Goal: Information Seeking & Learning: Check status

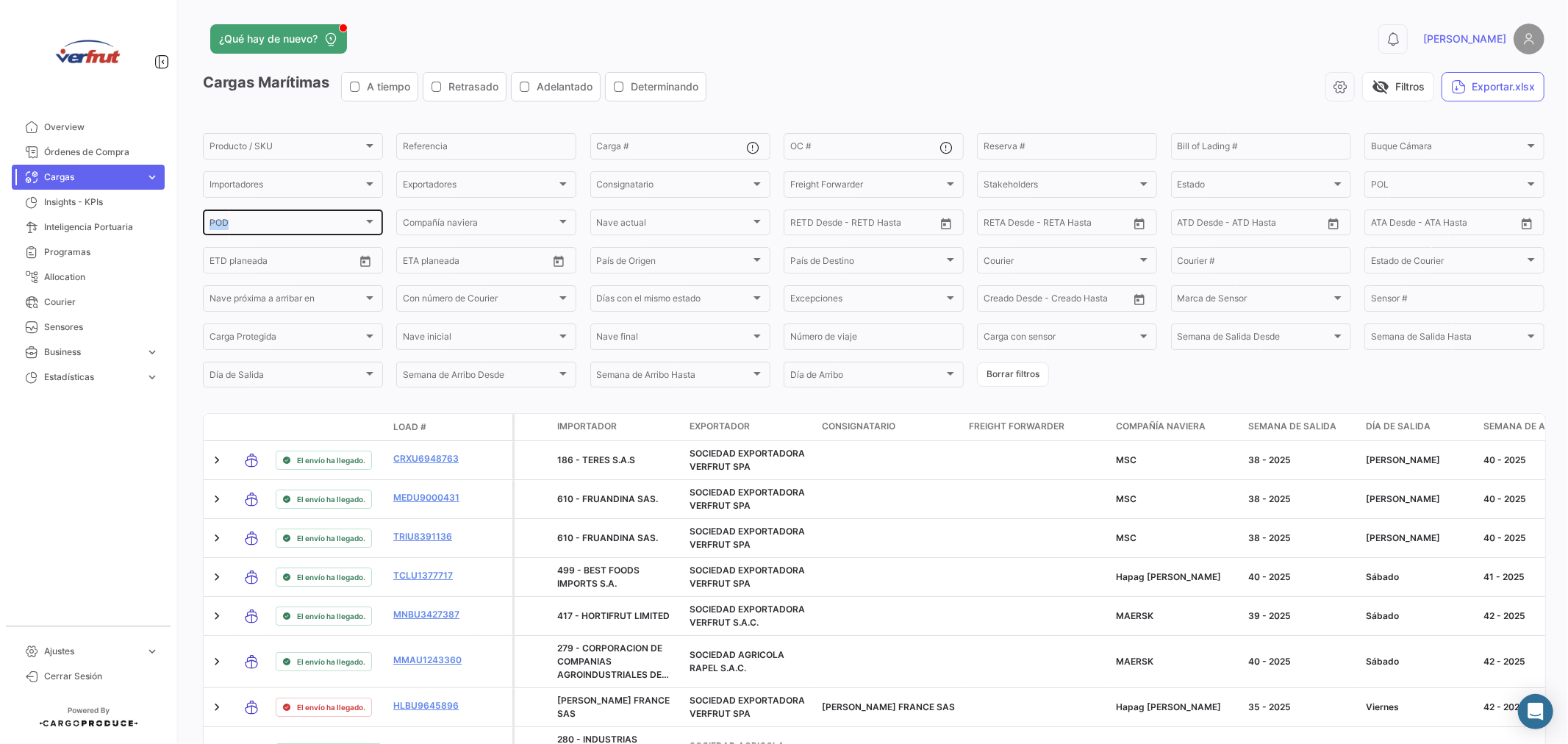
click at [364, 218] on div "POD POD" at bounding box center [292, 222] width 167 height 28
click at [336, 222] on div "POD" at bounding box center [286, 225] width 154 height 11
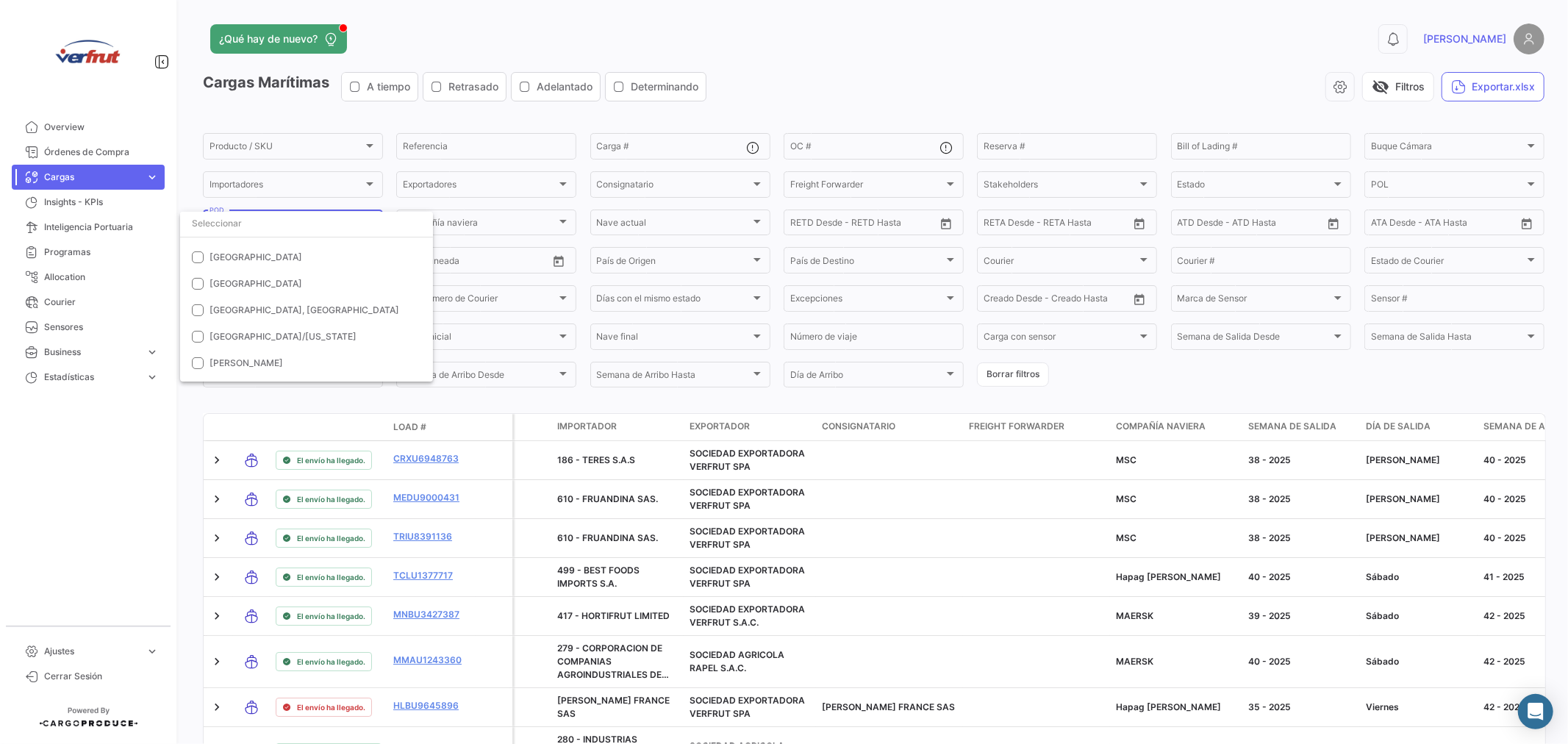
scroll to position [163, 0]
click at [185, 435] on div at bounding box center [784, 372] width 1568 height 744
click at [363, 221] on div at bounding box center [369, 222] width 13 height 11
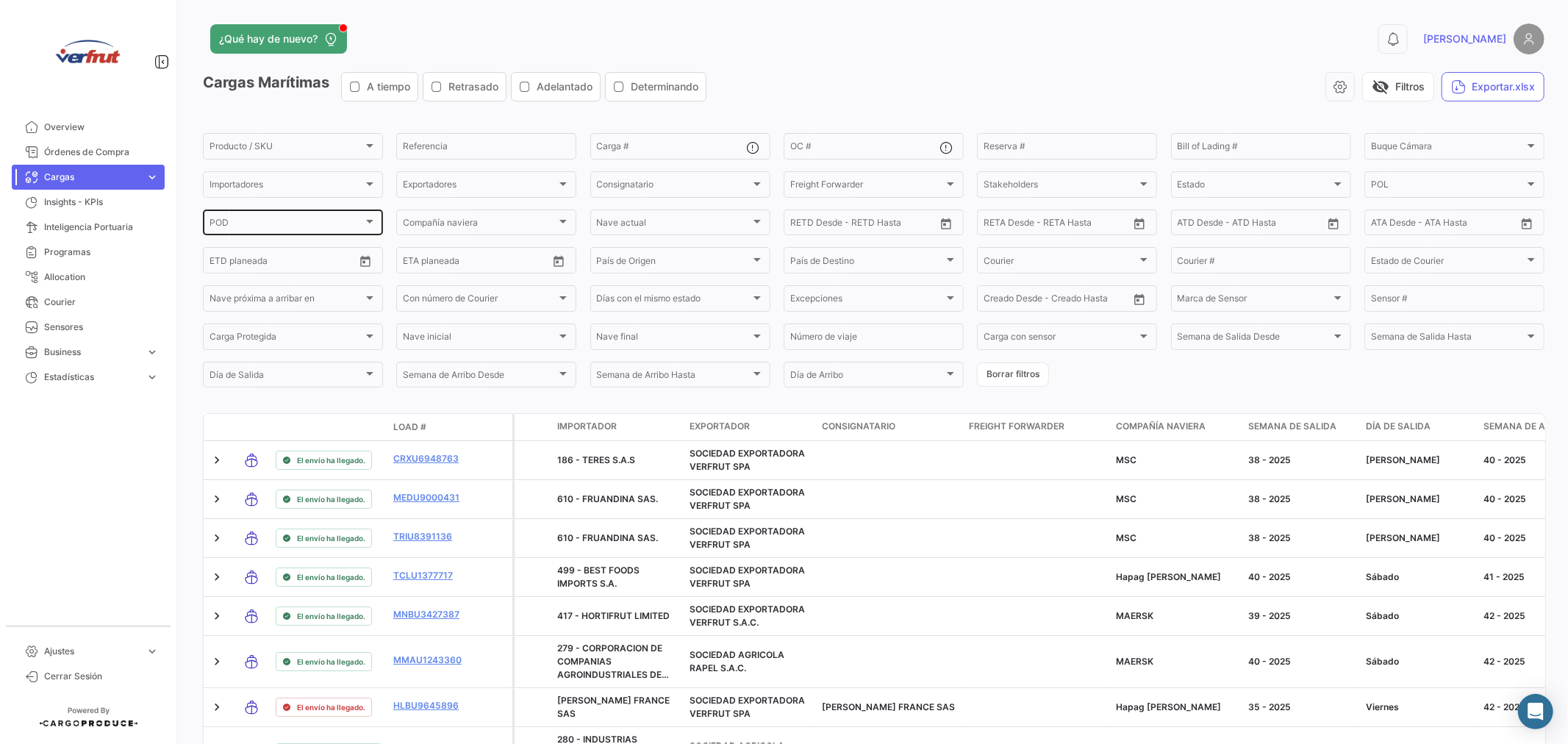
click at [265, 235] on div "POD POD" at bounding box center [292, 222] width 167 height 28
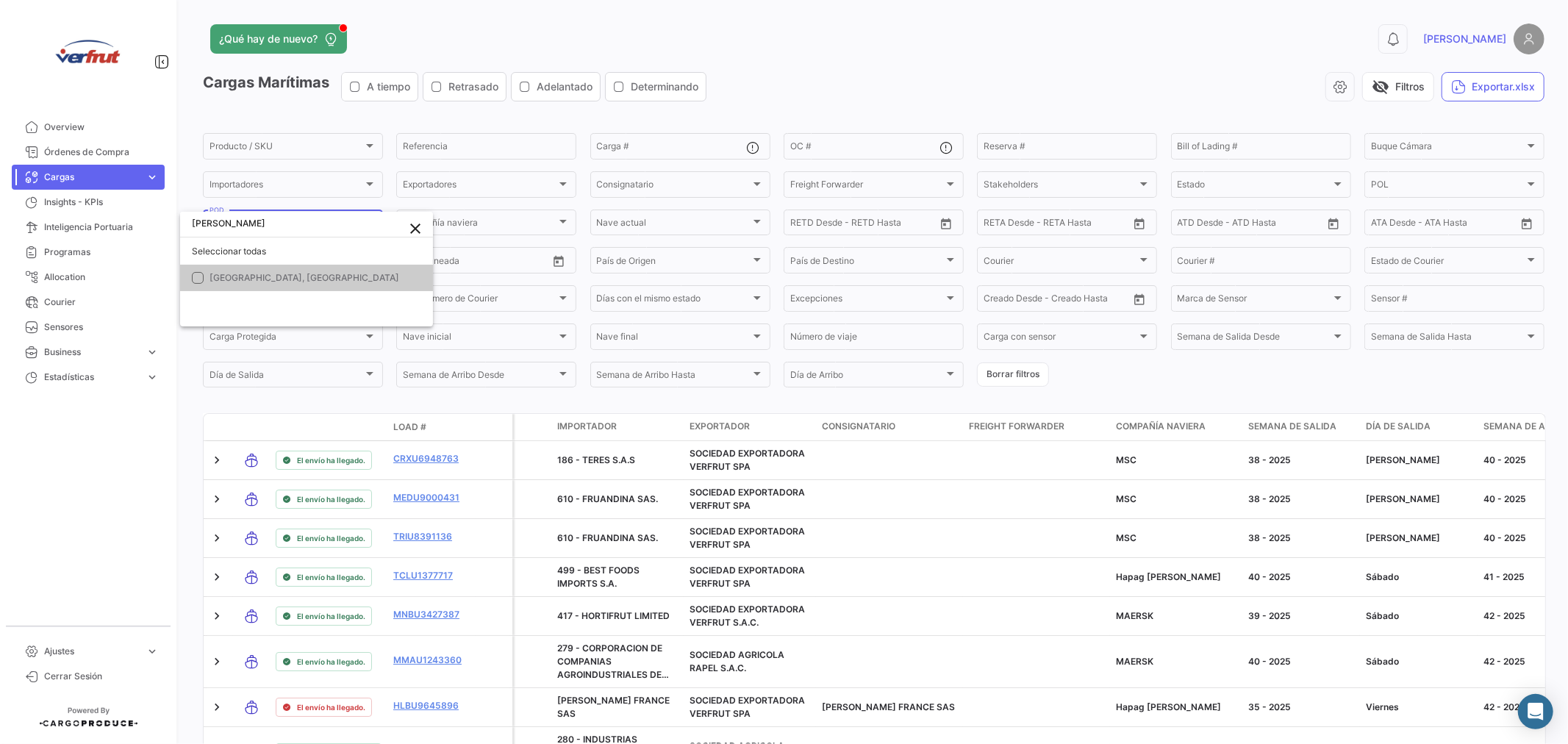
type input "[PERSON_NAME]"
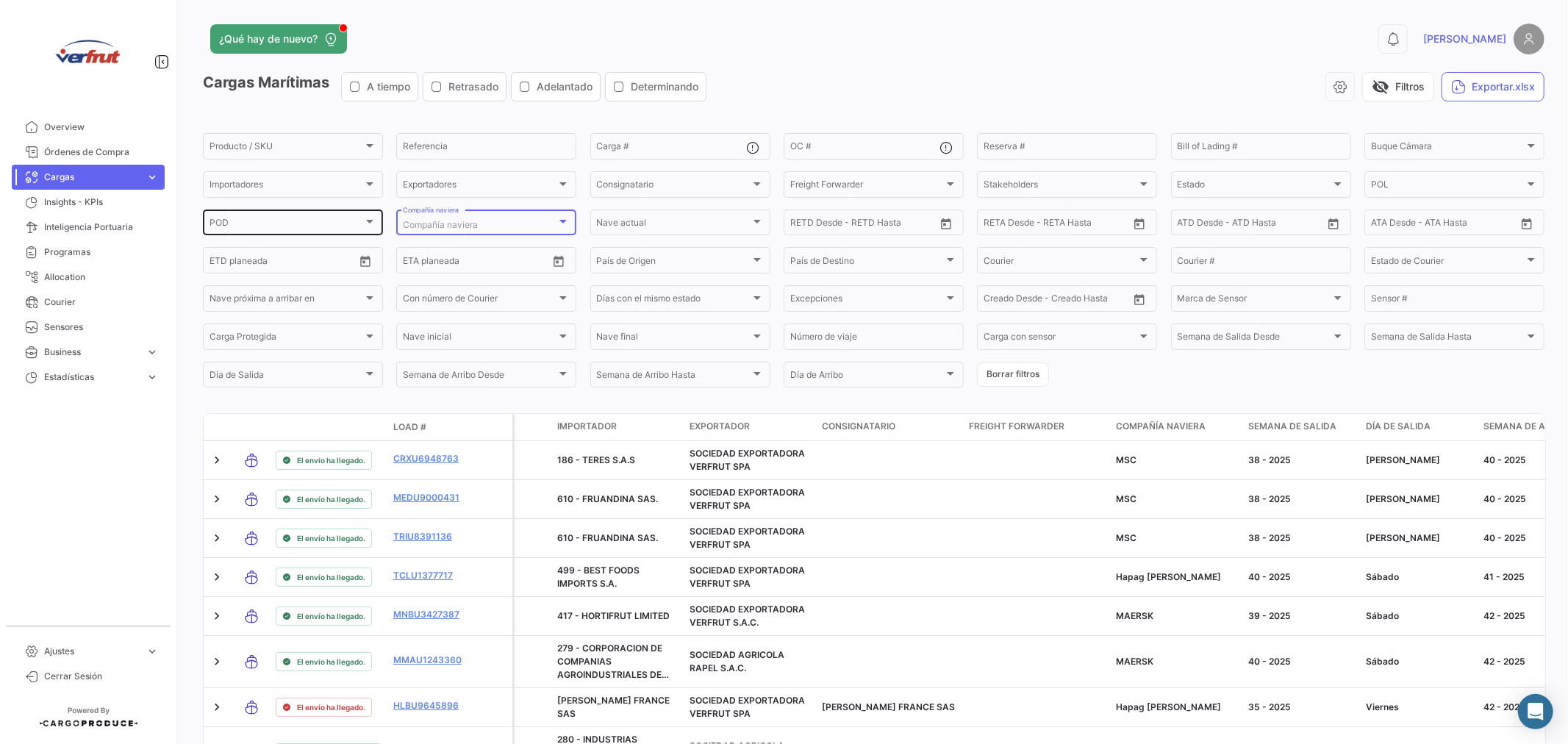
click at [273, 214] on div "POD POD" at bounding box center [292, 222] width 167 height 28
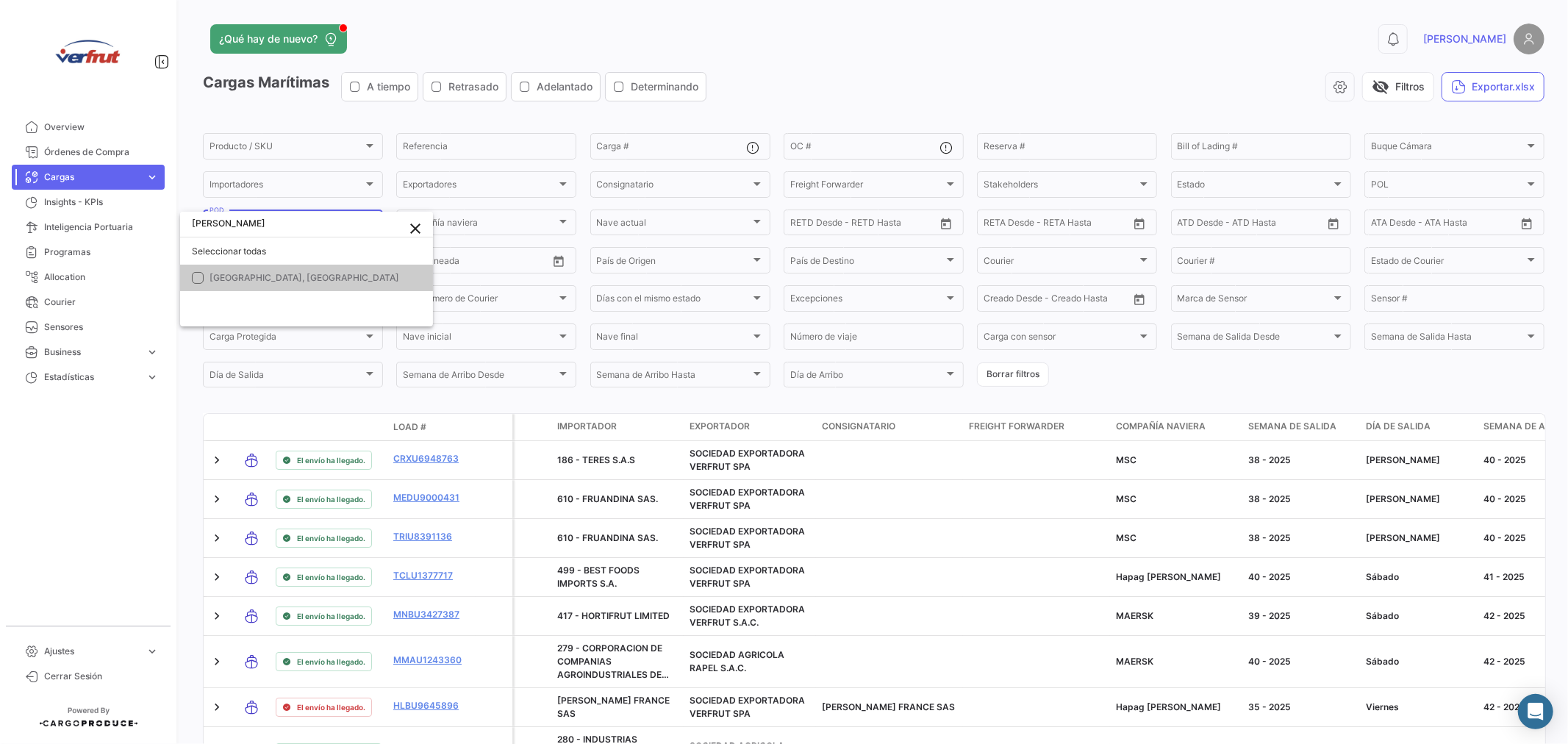
type input "[PERSON_NAME]"
click at [201, 285] on mat-option "[GEOGRAPHIC_DATA], [GEOGRAPHIC_DATA]" at bounding box center [307, 278] width 253 height 27
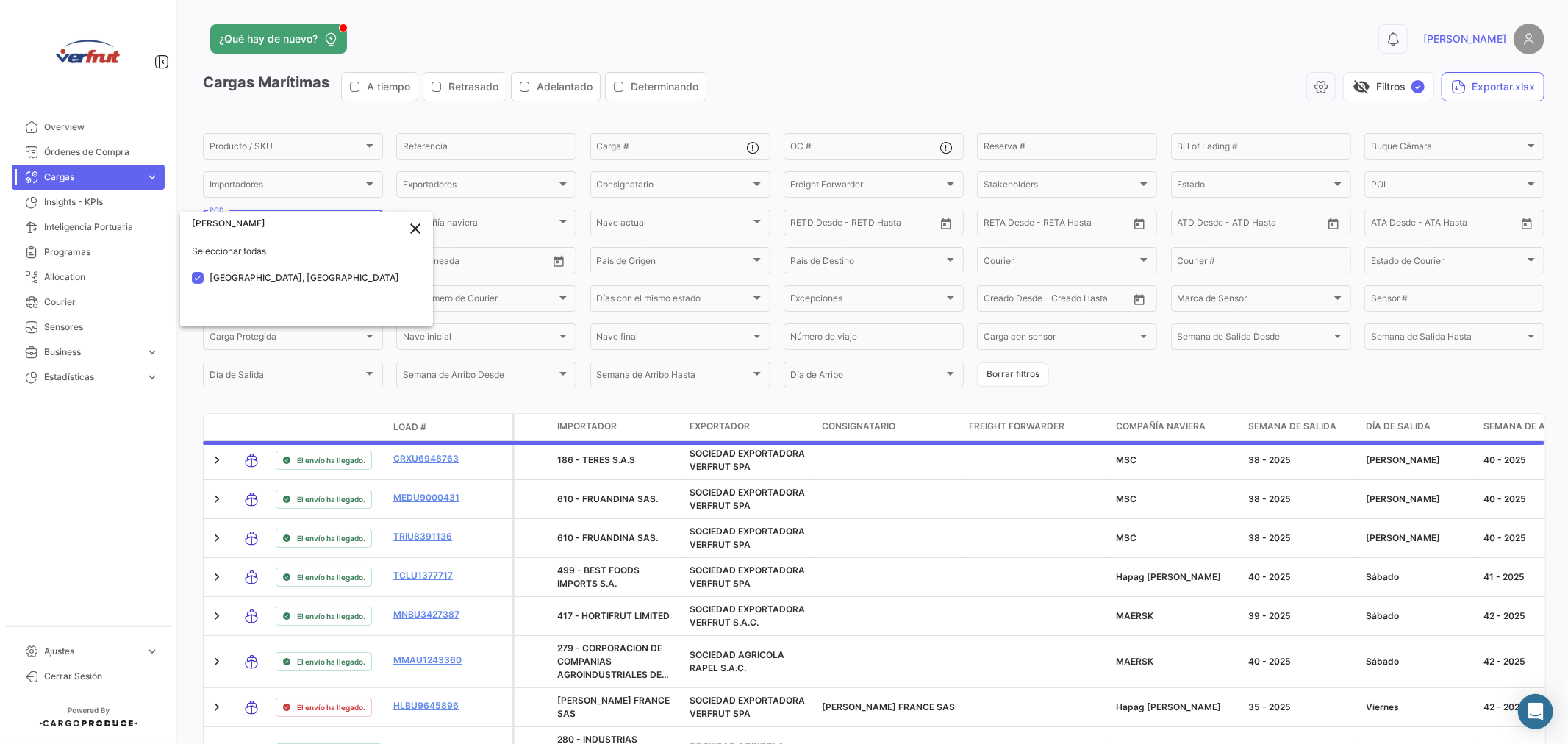
click at [878, 255] on div at bounding box center [784, 372] width 1568 height 744
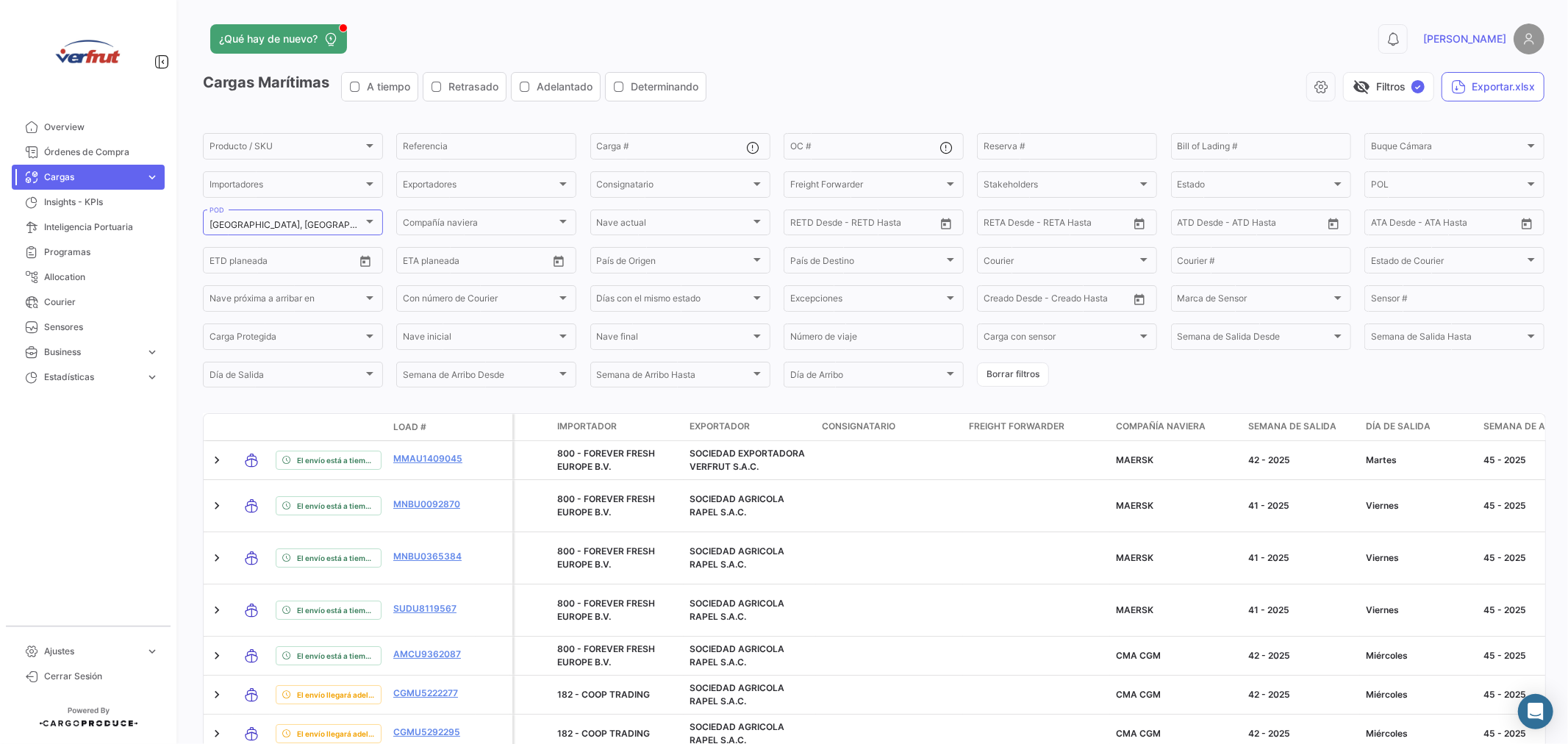
click at [878, 255] on div "País de Destino País de Destino" at bounding box center [874, 259] width 167 height 28
click at [850, 263] on input "dropdown search" at bounding box center [860, 262] width 206 height 27
type input "[GEOGRAPHIC_DATA]"
click at [937, 270] on mat-icon "close" at bounding box center [945, 267] width 18 height 18
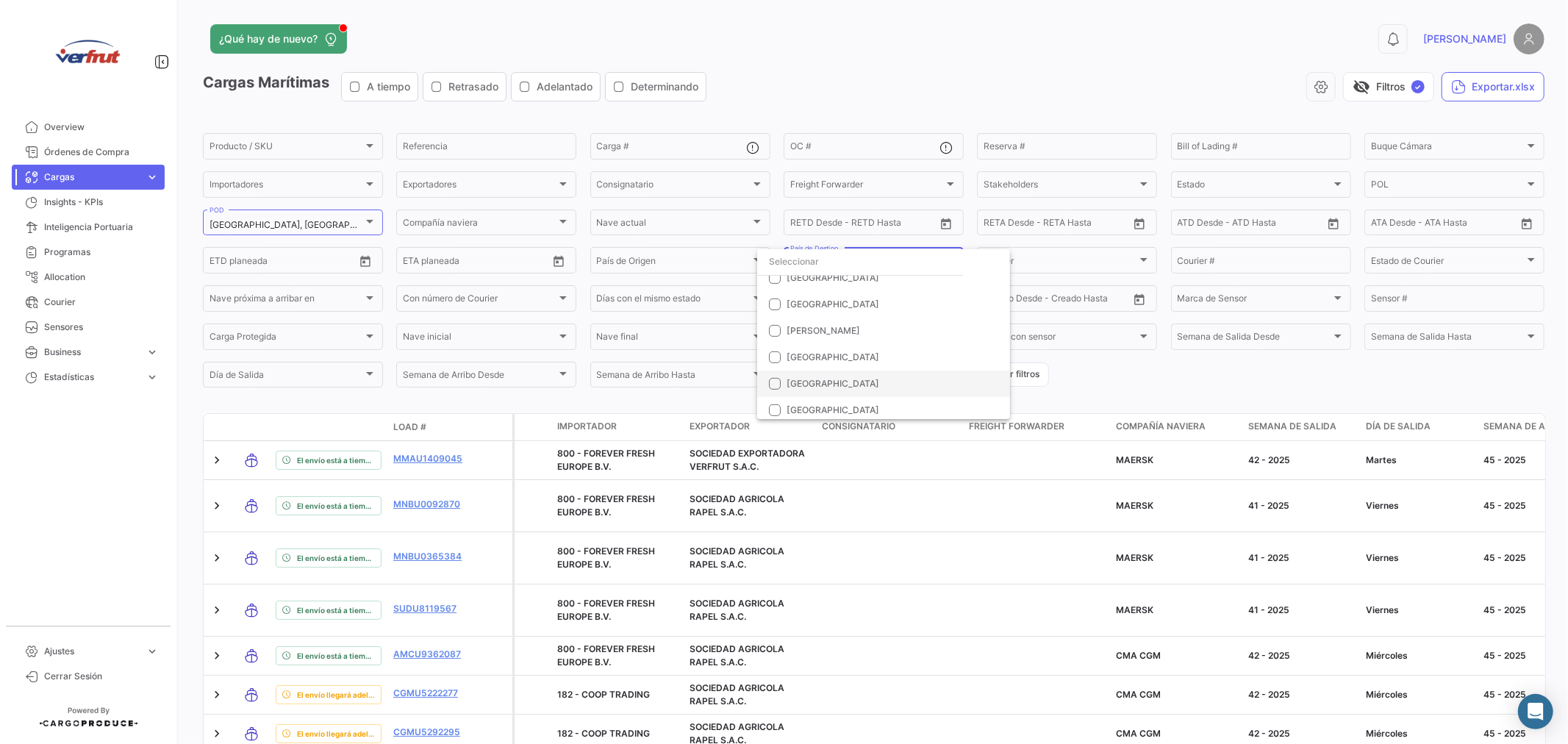
click at [796, 378] on span "[GEOGRAPHIC_DATA]" at bounding box center [832, 383] width 93 height 11
click at [1039, 64] on div at bounding box center [784, 372] width 1568 height 744
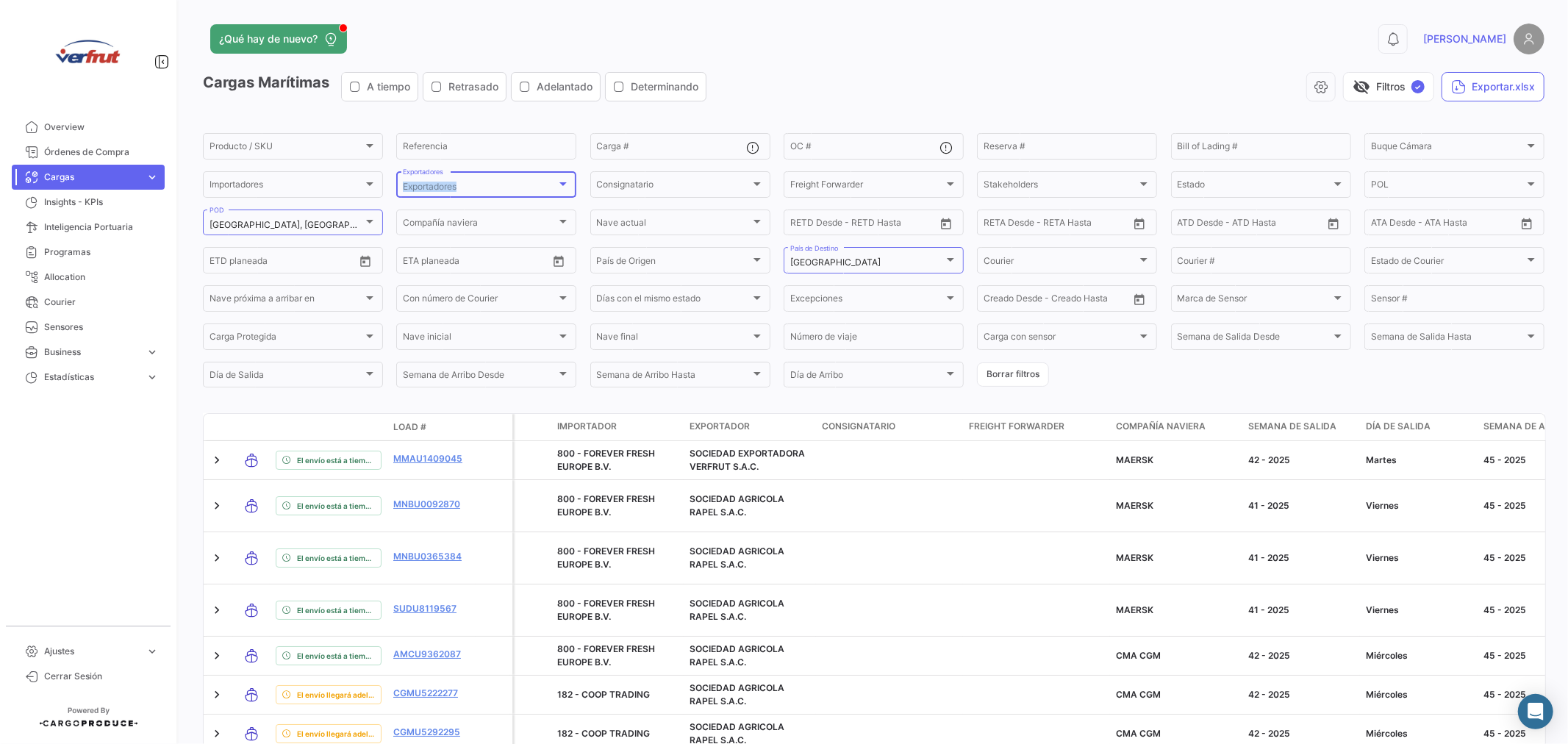
click at [532, 180] on div "Exportadores Exportadores" at bounding box center [486, 183] width 167 height 28
click at [387, 265] on mat-pseudo-checkbox at bounding box center [390, 266] width 11 height 11
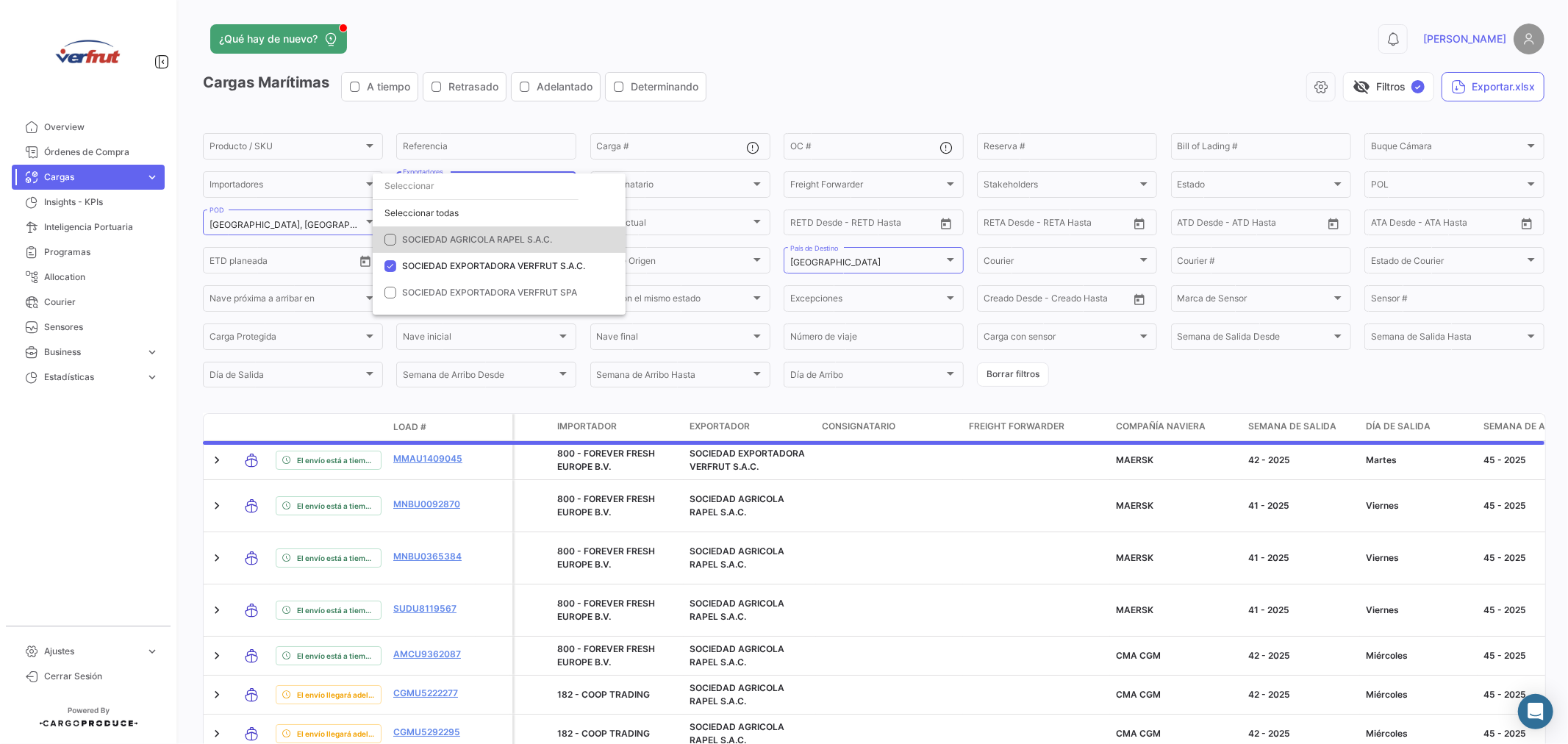
click at [388, 238] on mat-pseudo-checkbox at bounding box center [390, 239] width 11 height 11
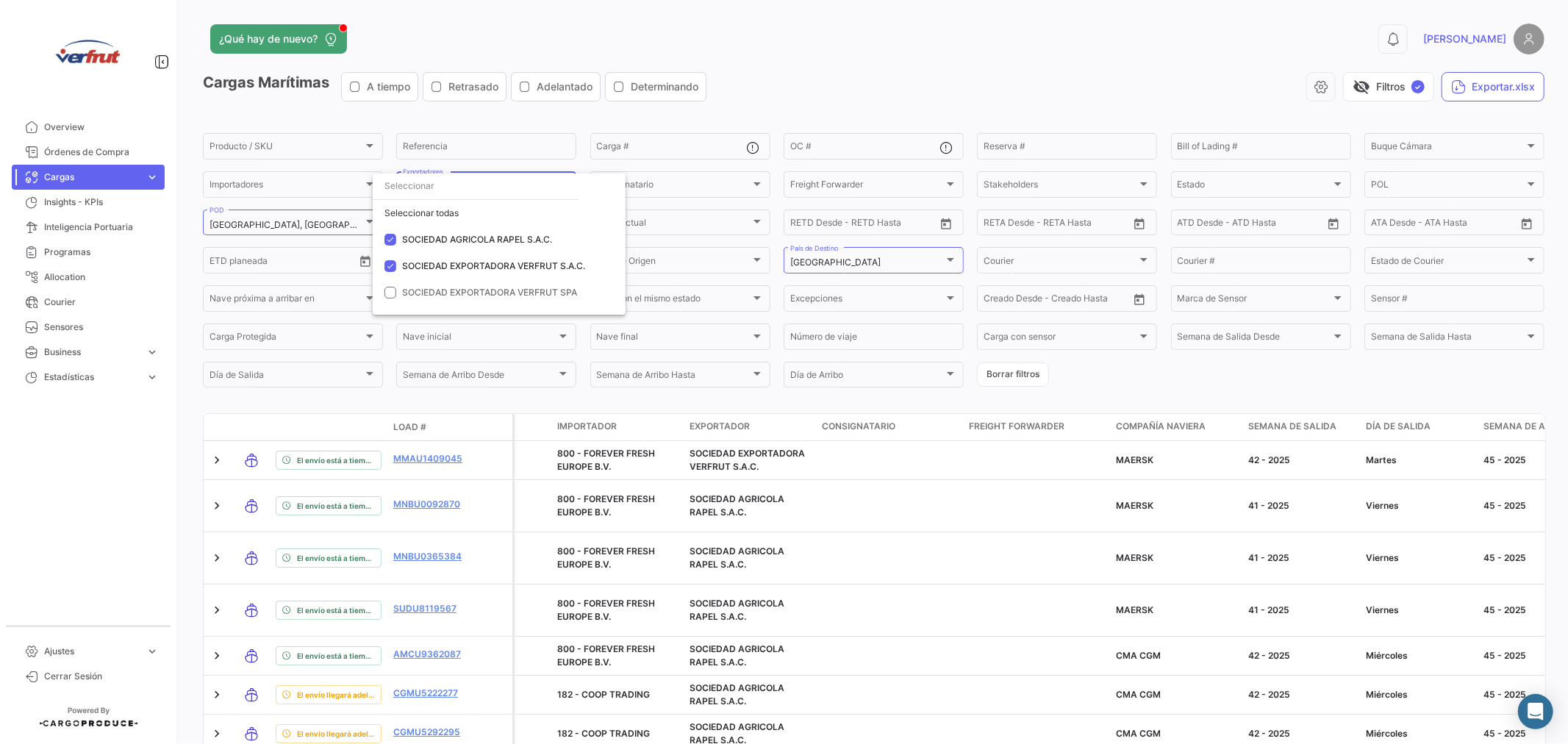
click at [964, 57] on div at bounding box center [784, 372] width 1568 height 744
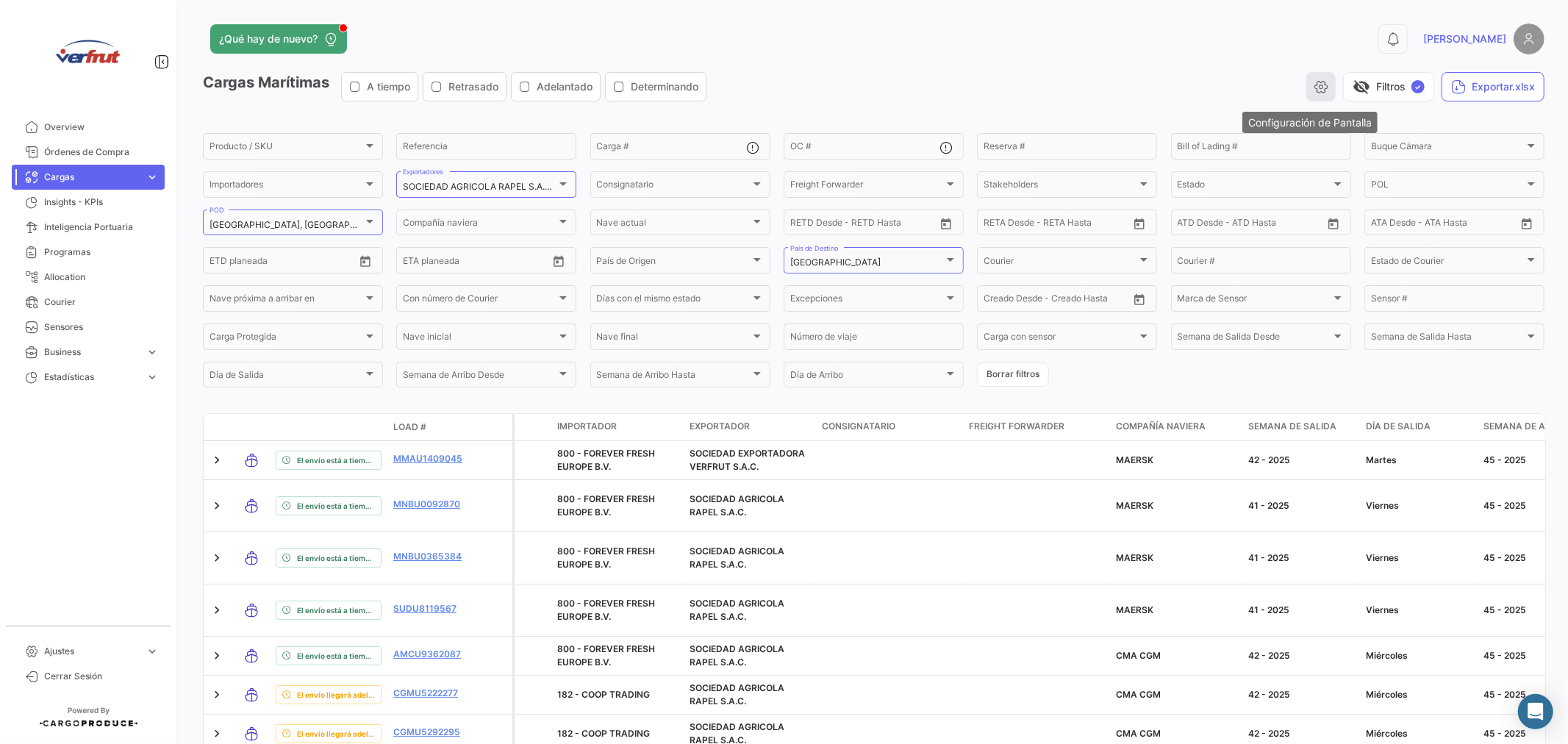
click at [1314, 82] on icon "button" at bounding box center [1321, 87] width 15 height 15
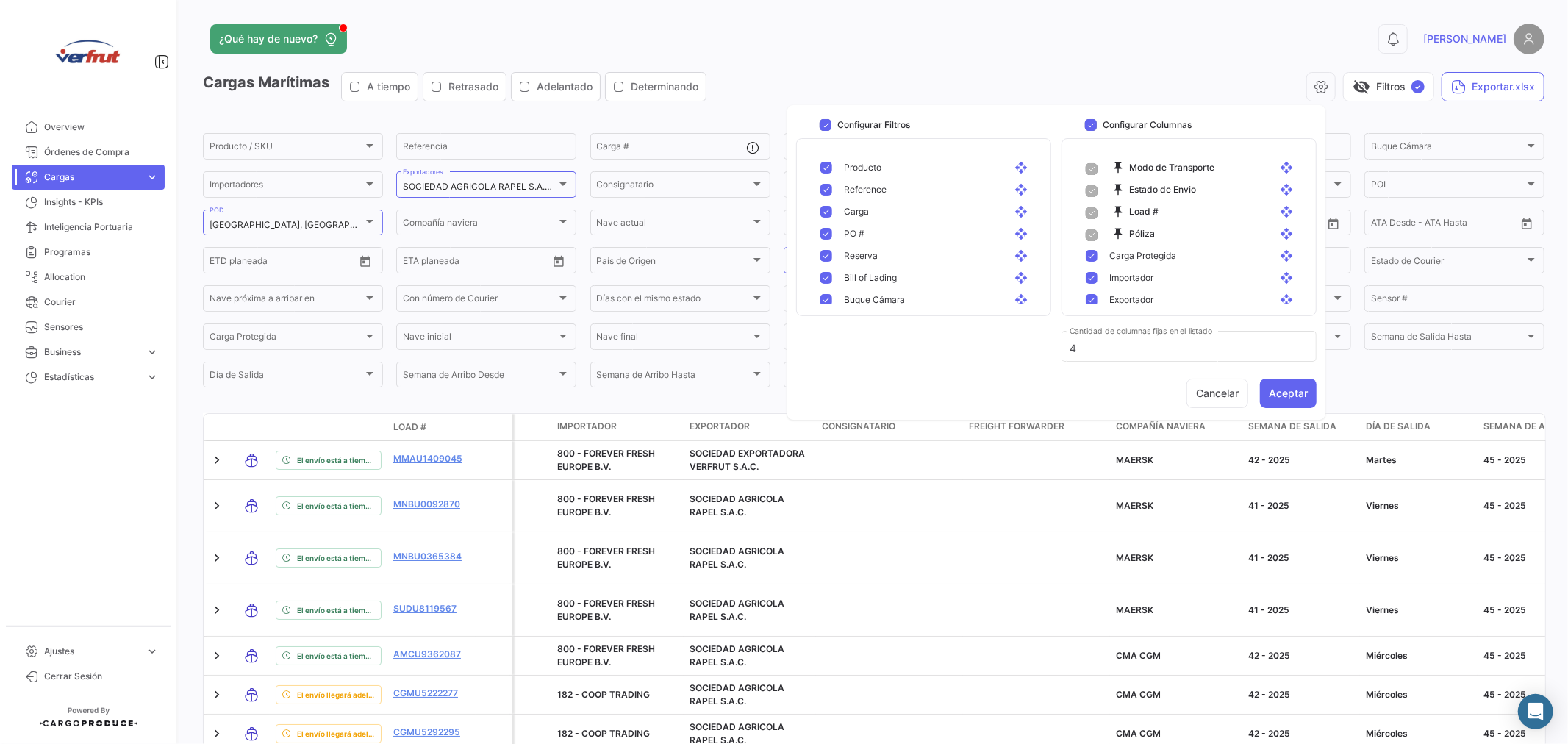
click at [1280, 163] on mat-icon "open_with" at bounding box center [1289, 167] width 18 height 13
click at [1095, 170] on span at bounding box center [1091, 169] width 11 height 11
click at [1137, 344] on input "4" at bounding box center [1189, 349] width 239 height 12
type input "6"
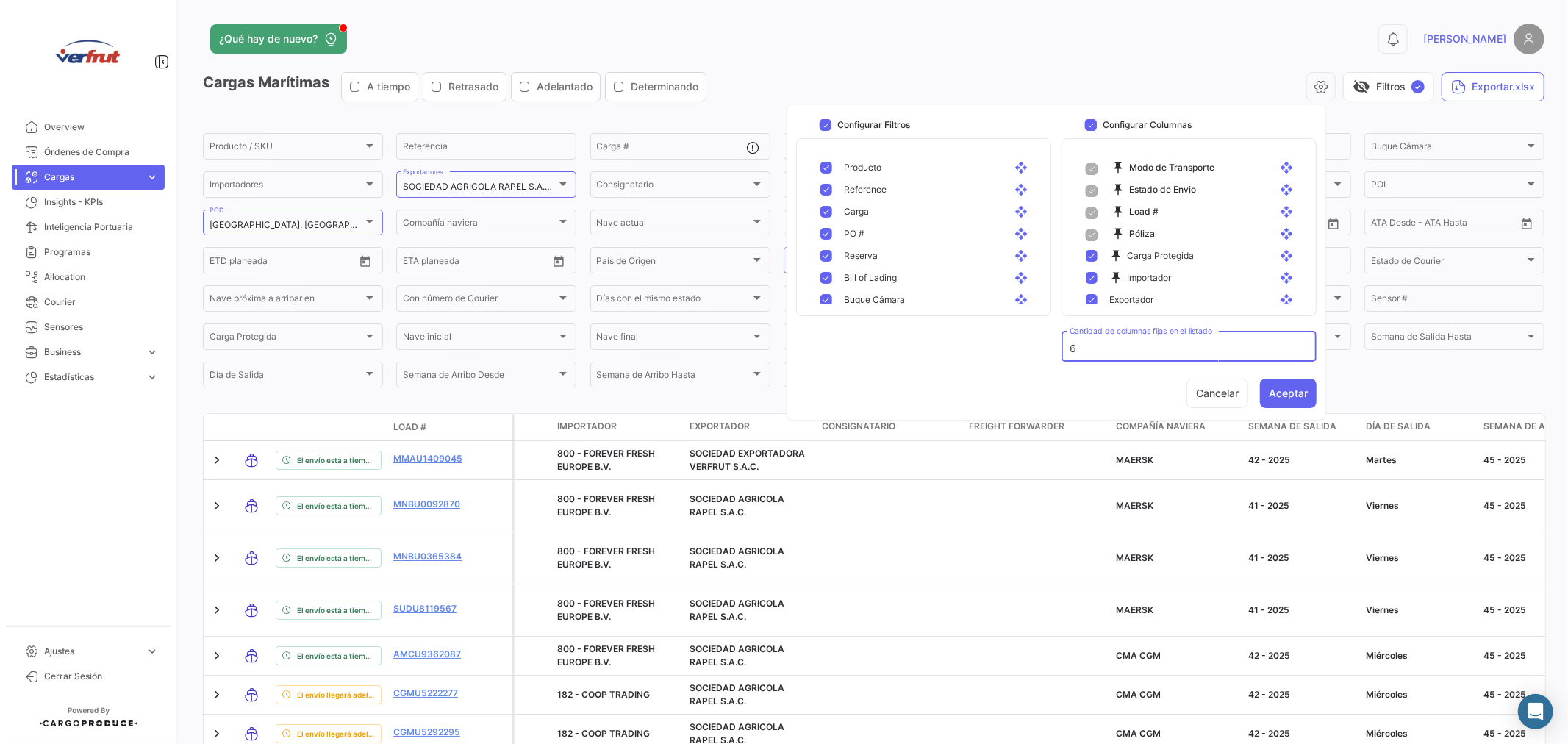
click at [1118, 255] on mat-icon "push_pin" at bounding box center [1118, 255] width 18 height 13
click at [1120, 265] on div "push_pin Carga Protegida open_with" at bounding box center [1192, 255] width 235 height 22
click at [1089, 128] on span at bounding box center [1090, 125] width 11 height 11
click at [1090, 131] on input "Configurar Columnas" at bounding box center [1090, 131] width 1 height 1
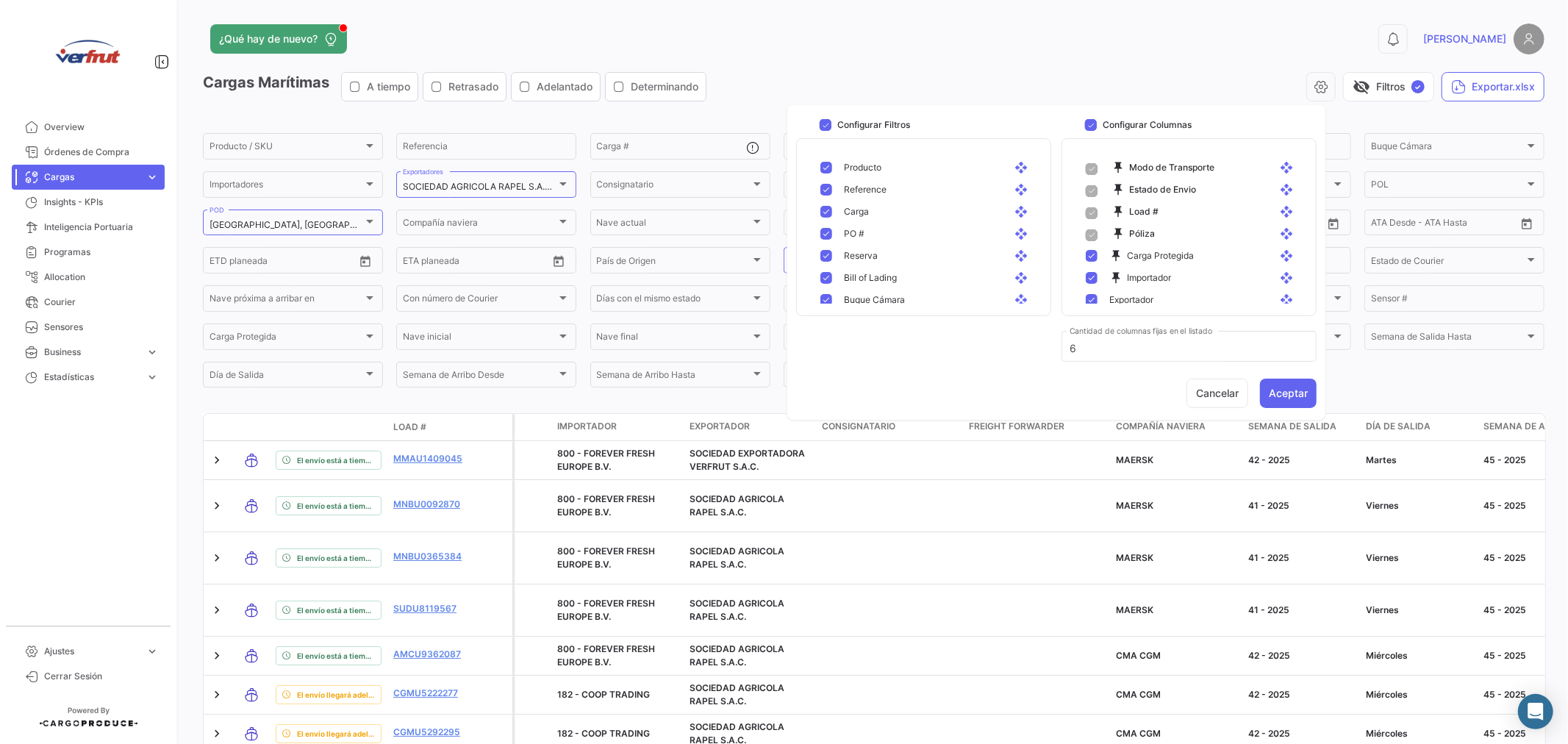
click at [1089, 128] on span at bounding box center [1090, 125] width 11 height 11
click at [1090, 131] on input "Configurar Columnas" at bounding box center [1090, 131] width 1 height 1
checkbox input "false"
click at [1122, 204] on span "Compañía naviera" at bounding box center [1147, 202] width 75 height 13
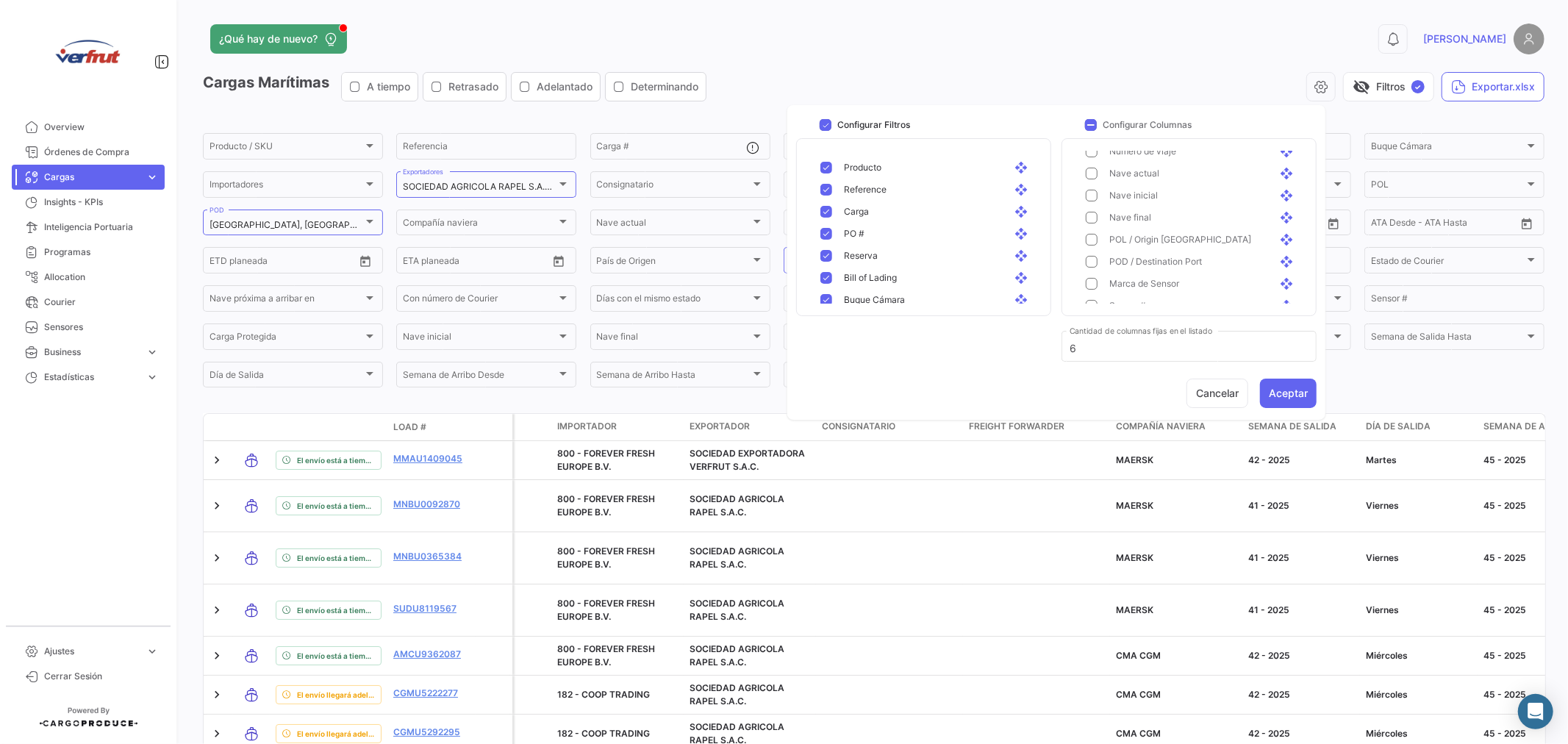
scroll to position [817, 0]
click at [1110, 235] on span "POD / Destination Port" at bounding box center [1155, 232] width 93 height 13
click at [1294, 395] on button "Aceptar" at bounding box center [1288, 393] width 57 height 29
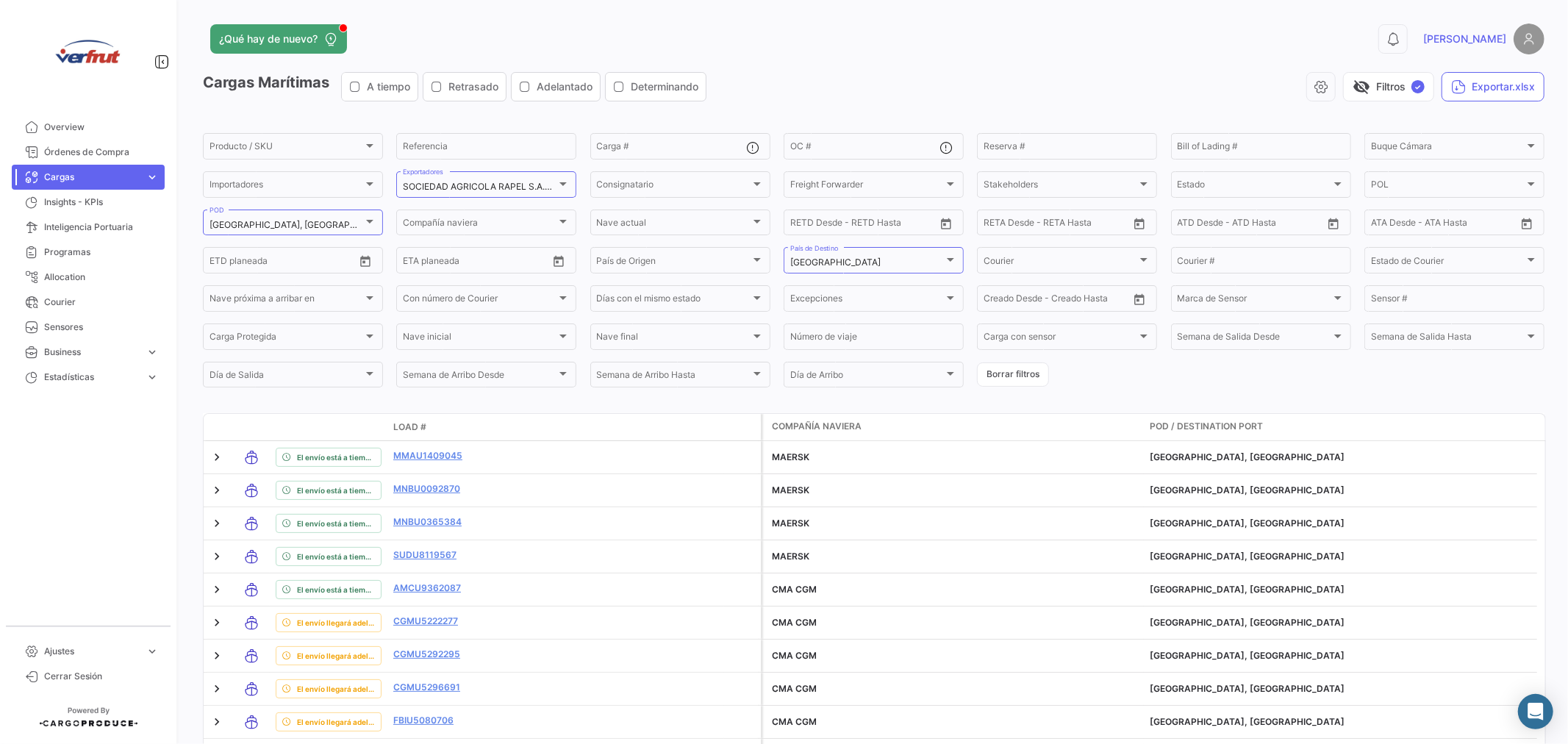
click at [1185, 421] on span "POD / Destination Port" at bounding box center [1207, 426] width 113 height 13
